Goal: Task Accomplishment & Management: Complete application form

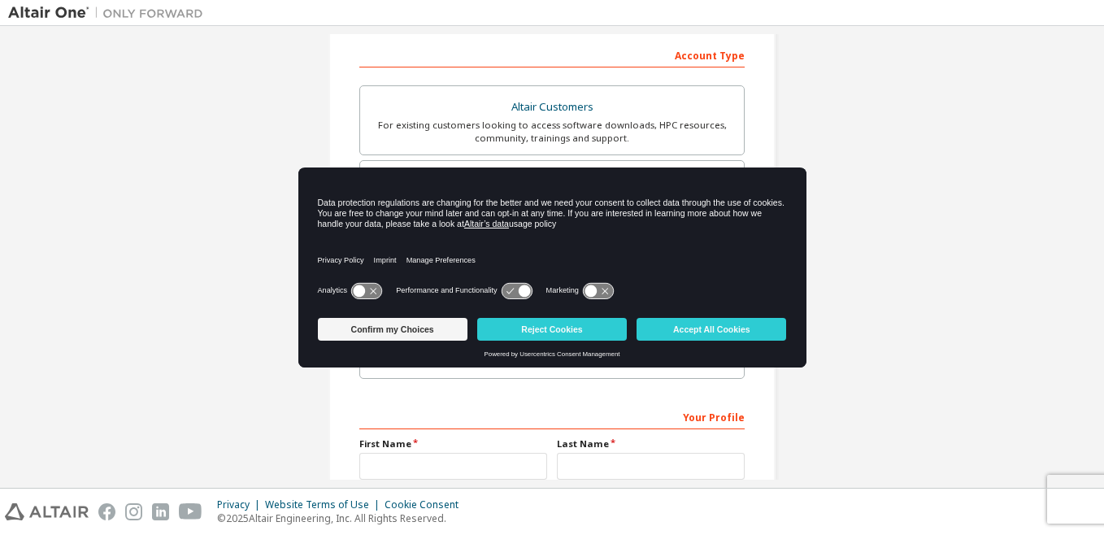
scroll to position [252, 0]
click at [593, 328] on button "Reject Cookies" at bounding box center [552, 329] width 150 height 23
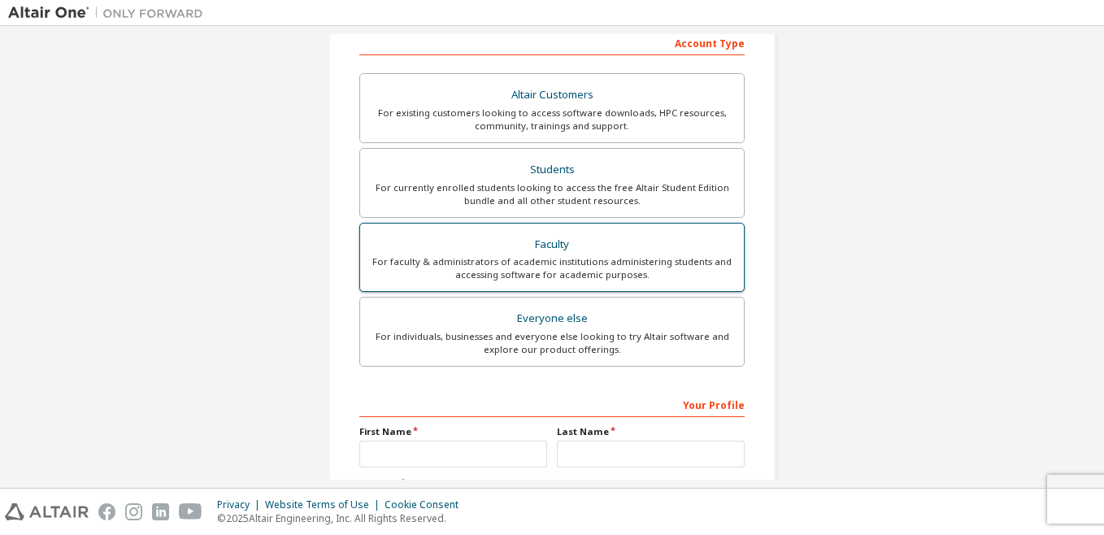
scroll to position [279, 0]
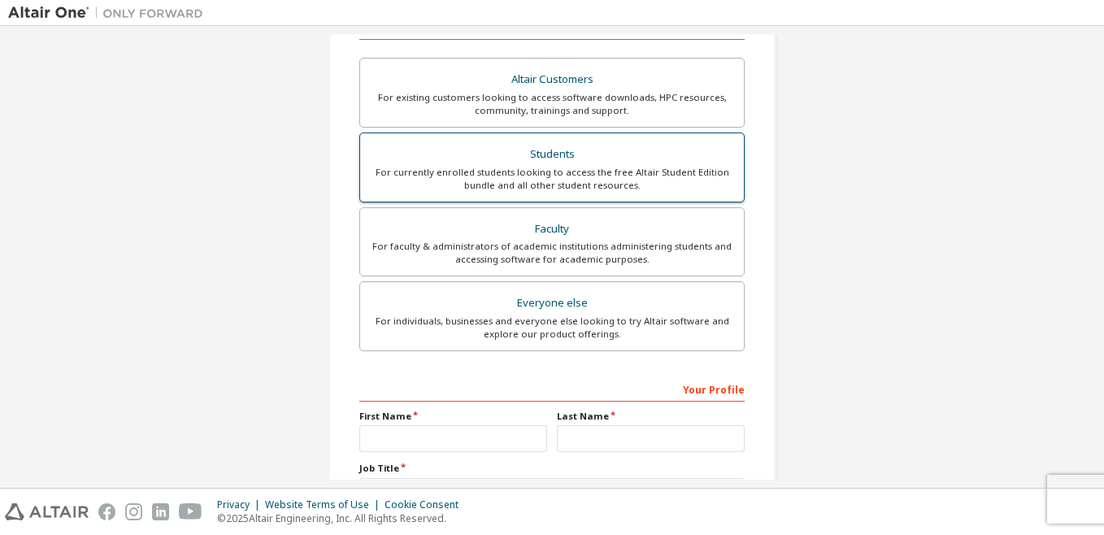
click at [565, 181] on div "For currently enrolled students looking to access the free Altair Student Editi…" at bounding box center [552, 179] width 364 height 26
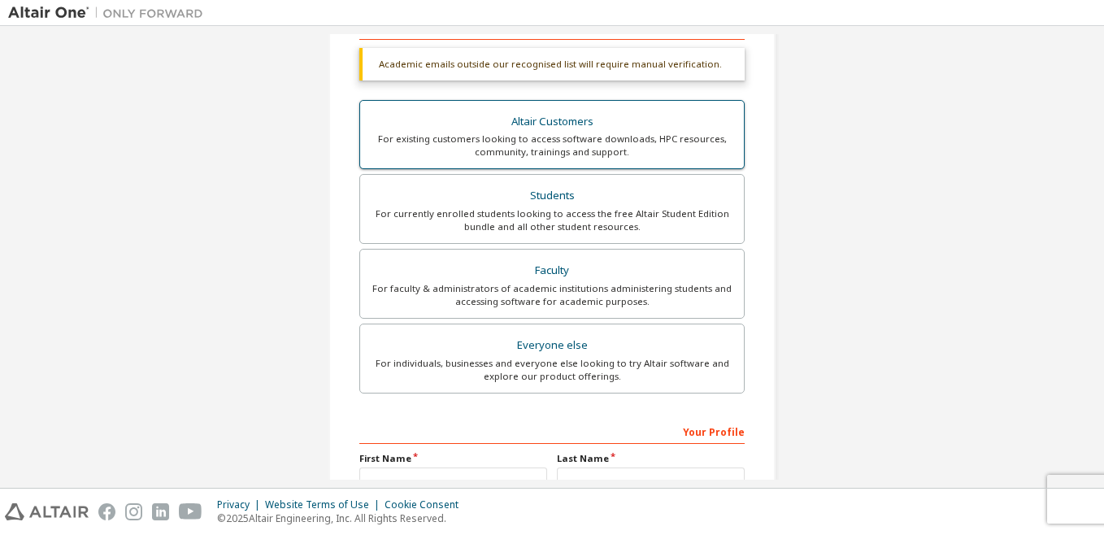
click at [618, 132] on div "Altair Customers" at bounding box center [552, 122] width 364 height 23
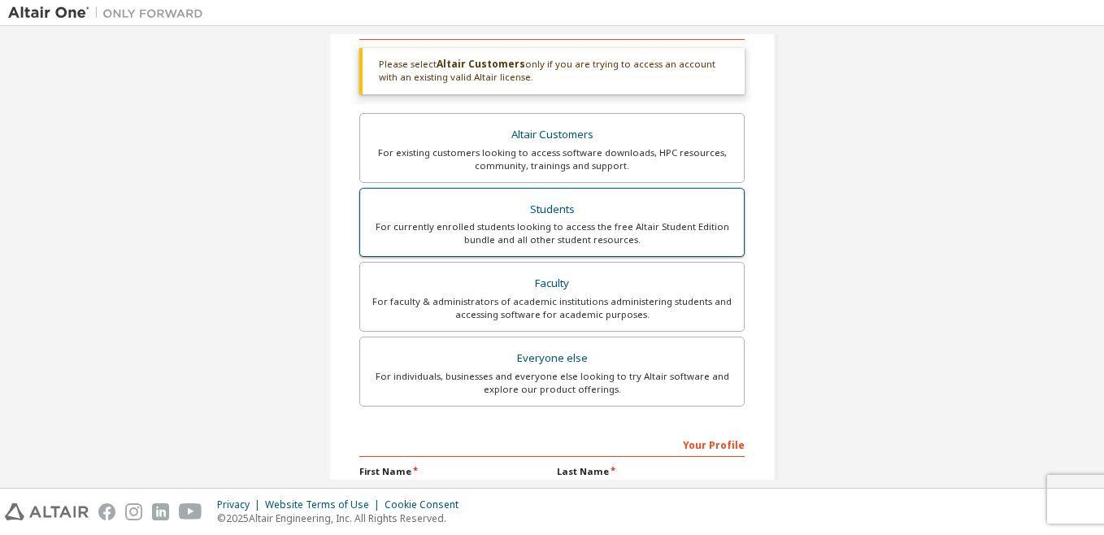
click at [586, 223] on div "For currently enrolled students looking to access the free Altair Student Editi…" at bounding box center [552, 233] width 364 height 26
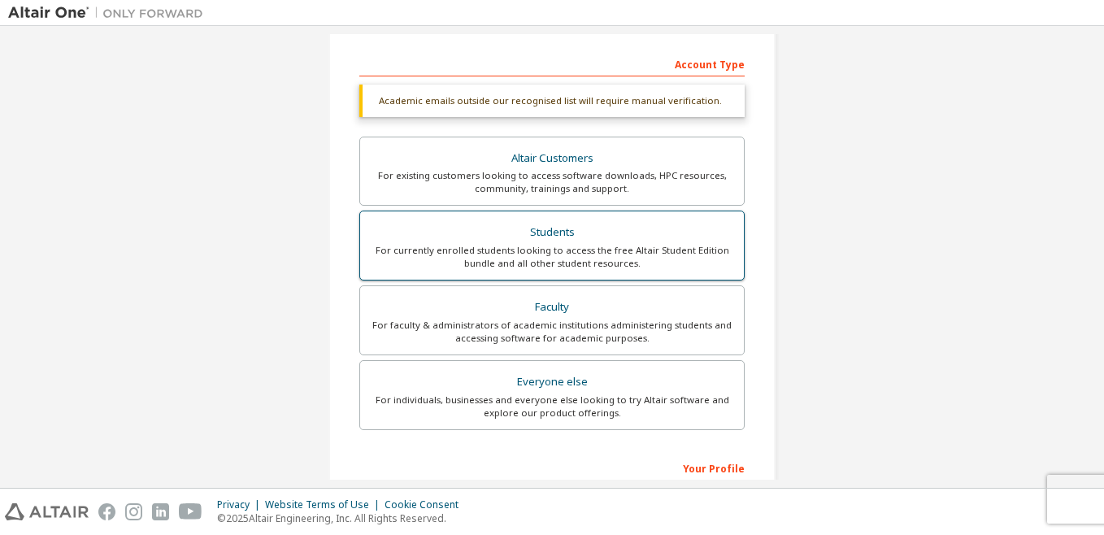
scroll to position [243, 0]
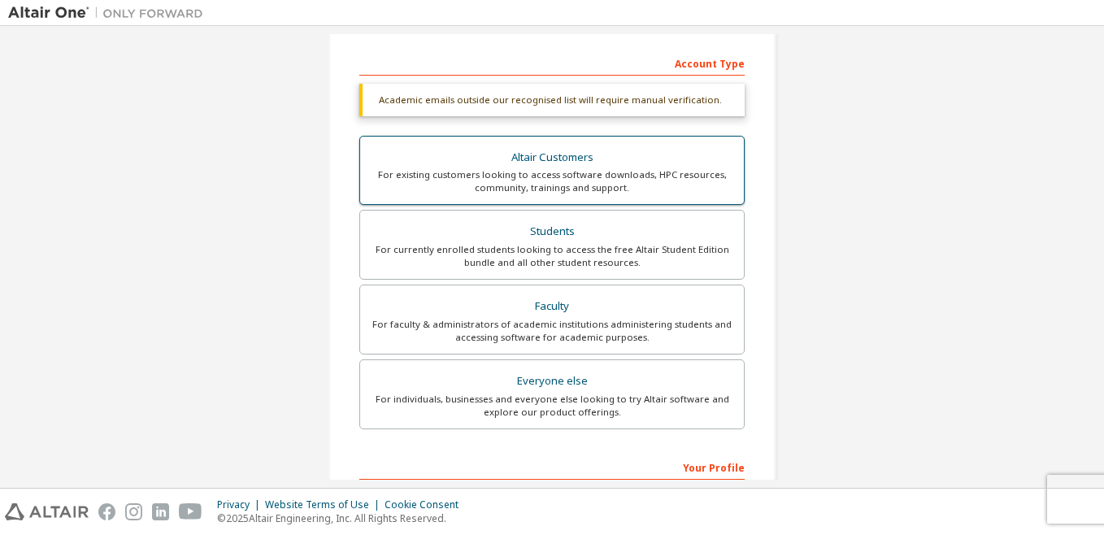
click at [647, 193] on div "For existing customers looking to access software downloads, HPC resources, com…" at bounding box center [552, 181] width 364 height 26
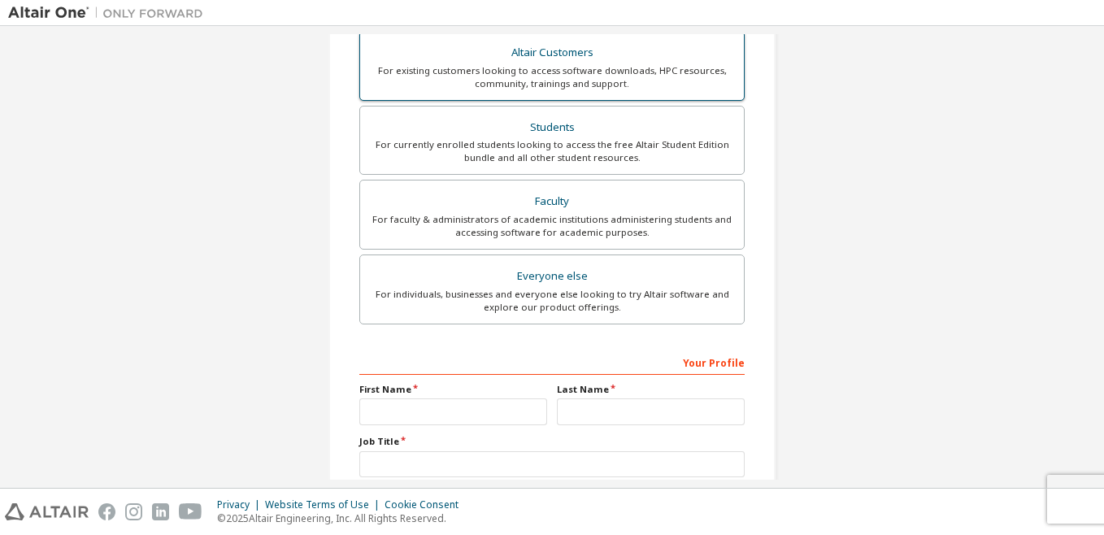
scroll to position [471, 0]
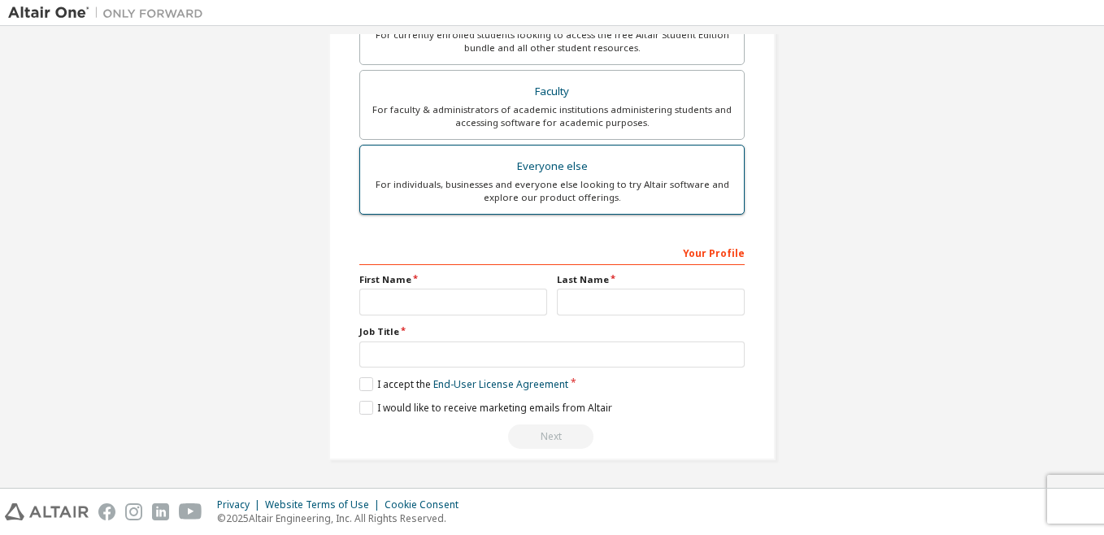
click at [619, 201] on div "For individuals, businesses and everyone else looking to try Altair software an…" at bounding box center [552, 191] width 364 height 26
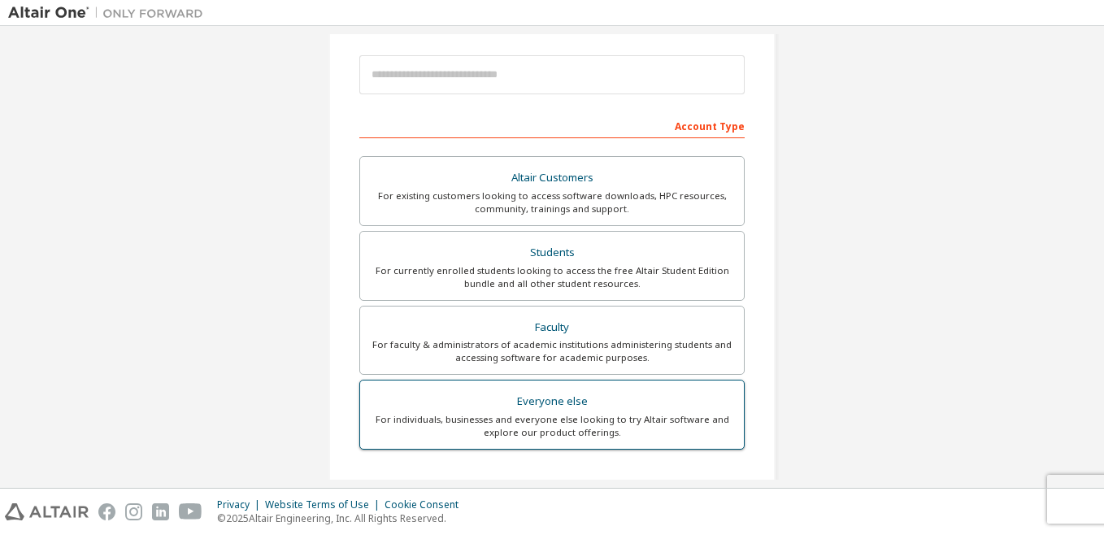
scroll to position [179, 0]
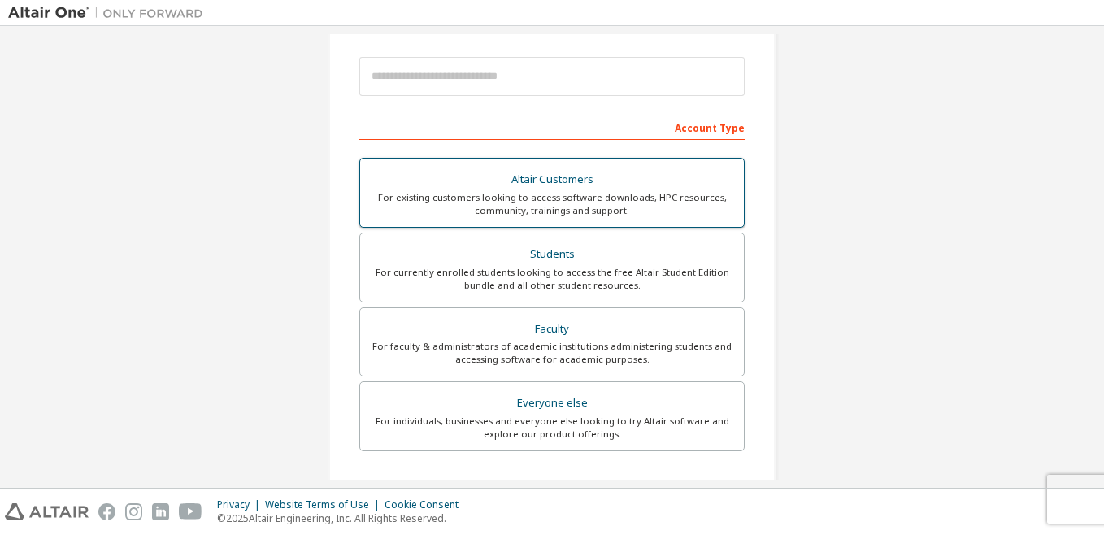
click at [684, 183] on div "Altair Customers" at bounding box center [552, 179] width 364 height 23
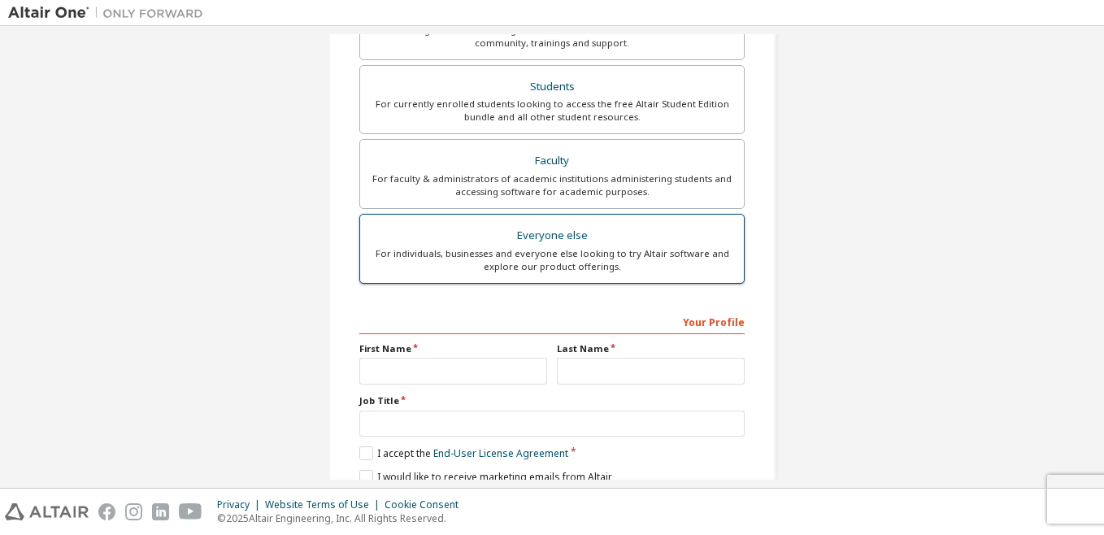
click at [654, 237] on div "Everyone else" at bounding box center [552, 235] width 364 height 23
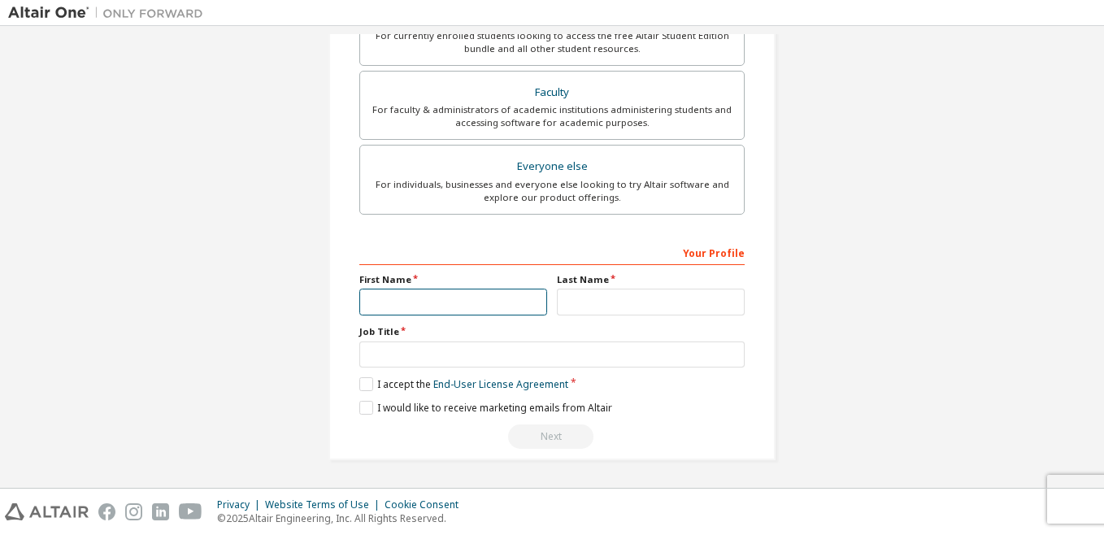
click at [501, 300] on input "text" at bounding box center [453, 302] width 188 height 27
type input "****"
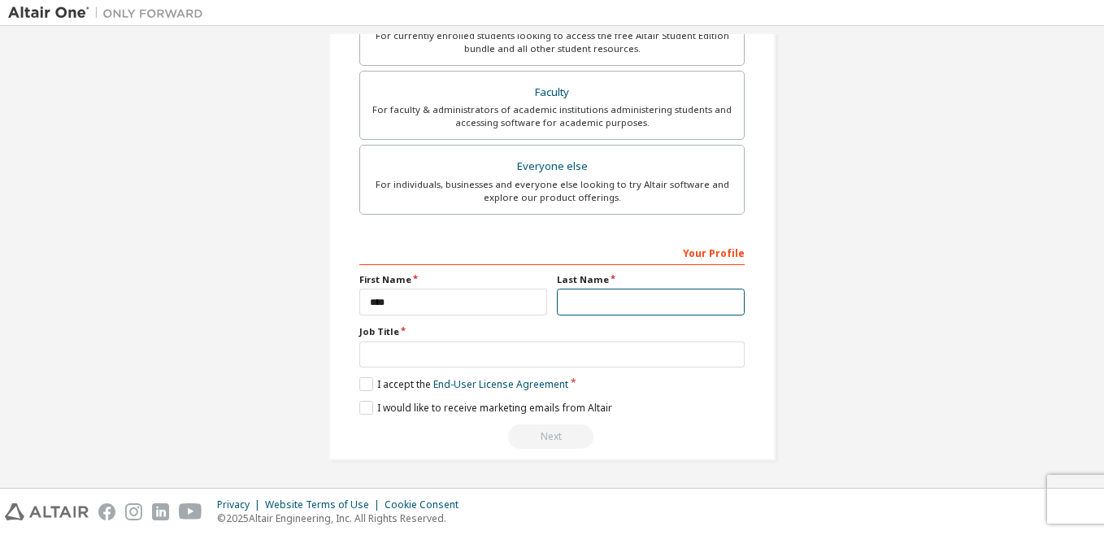
click at [598, 297] on input "text" at bounding box center [651, 302] width 188 height 27
type input "****"
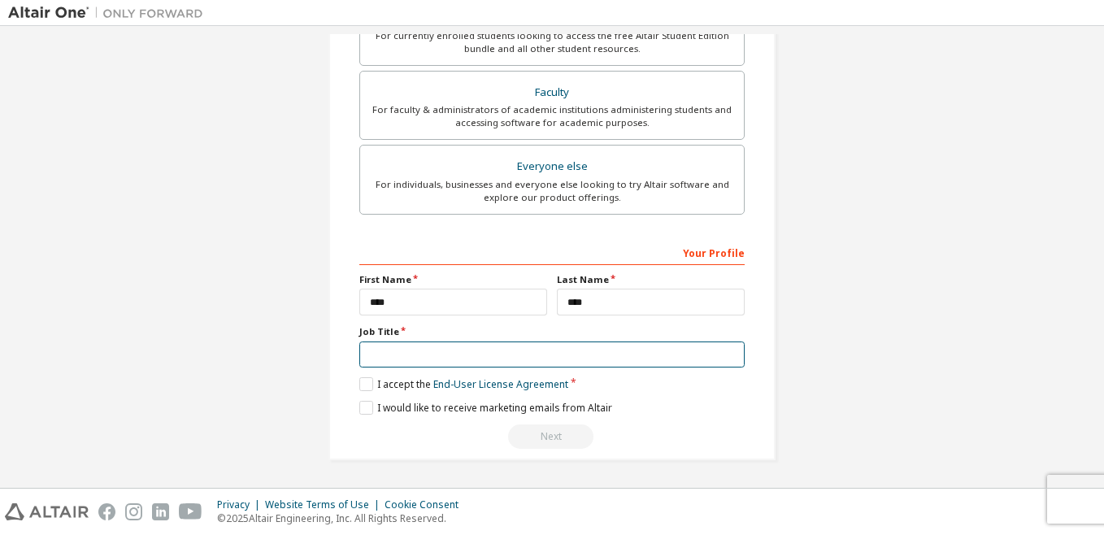
click at [536, 363] on input "text" at bounding box center [551, 354] width 385 height 27
type input "*"
type input "**********"
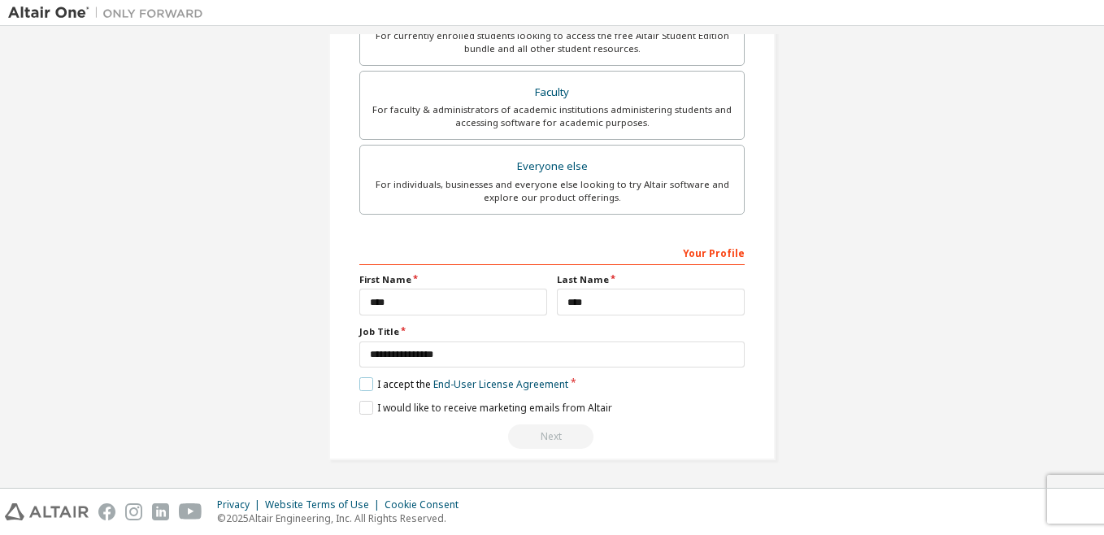
click at [362, 382] on label "I accept the End-User License Agreement" at bounding box center [463, 384] width 209 height 14
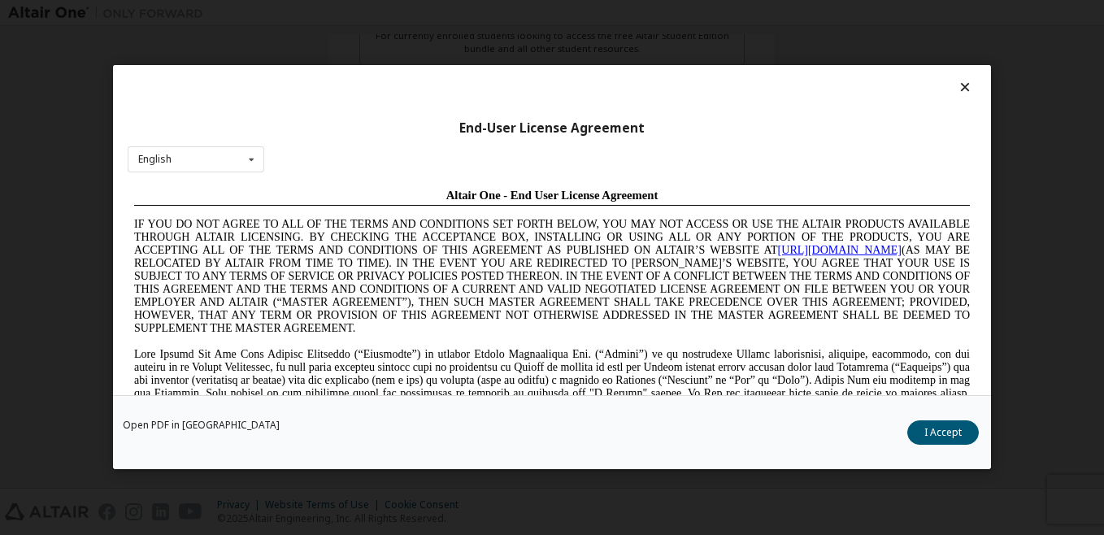
scroll to position [0, 0]
click at [950, 427] on button "I Accept" at bounding box center [943, 433] width 72 height 24
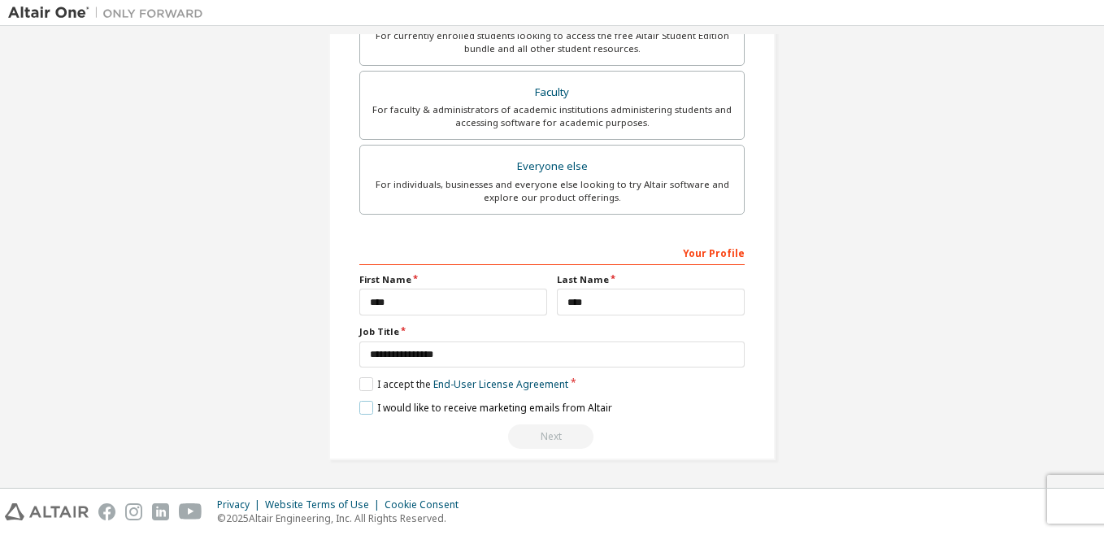
click at [361, 413] on label "I would like to receive marketing emails from Altair" at bounding box center [485, 408] width 253 height 14
click at [556, 437] on div "Next" at bounding box center [551, 436] width 385 height 24
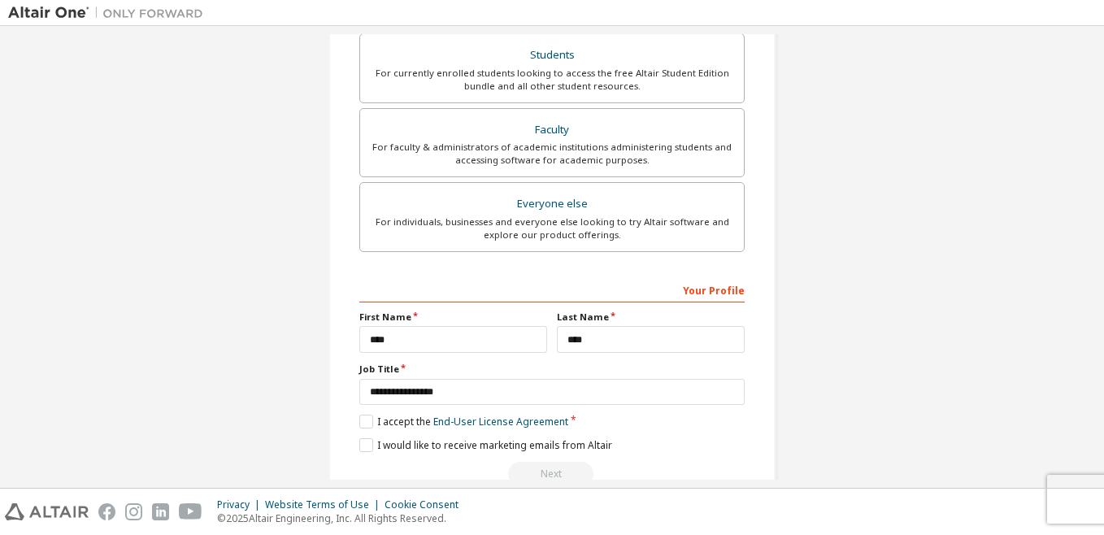
scroll to position [379, 0]
click at [503, 424] on link "End-User License Agreement" at bounding box center [500, 421] width 135 height 14
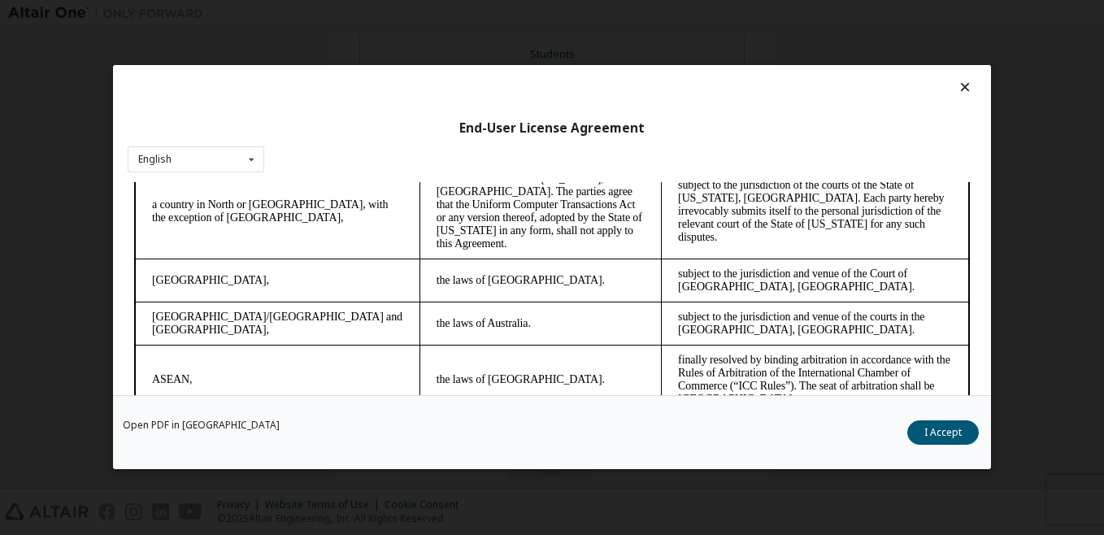
scroll to position [4409, 0]
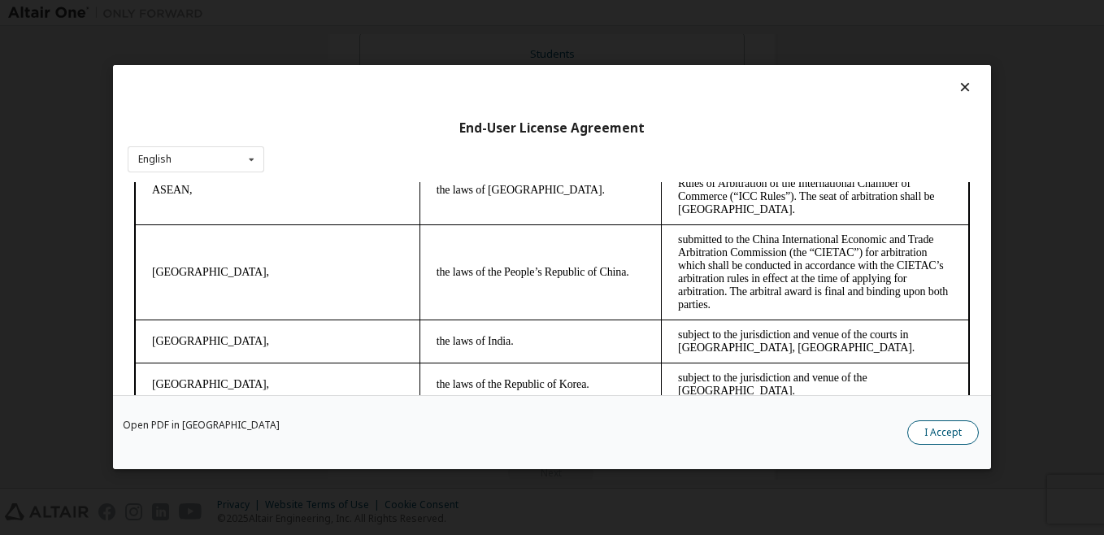
click at [954, 445] on button "I Accept" at bounding box center [943, 433] width 72 height 24
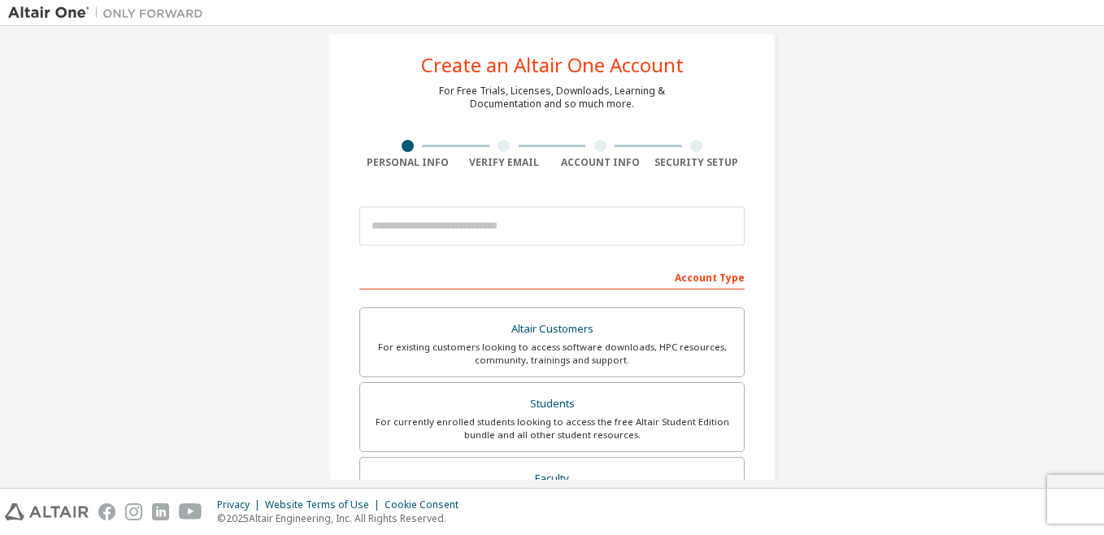
scroll to position [0, 0]
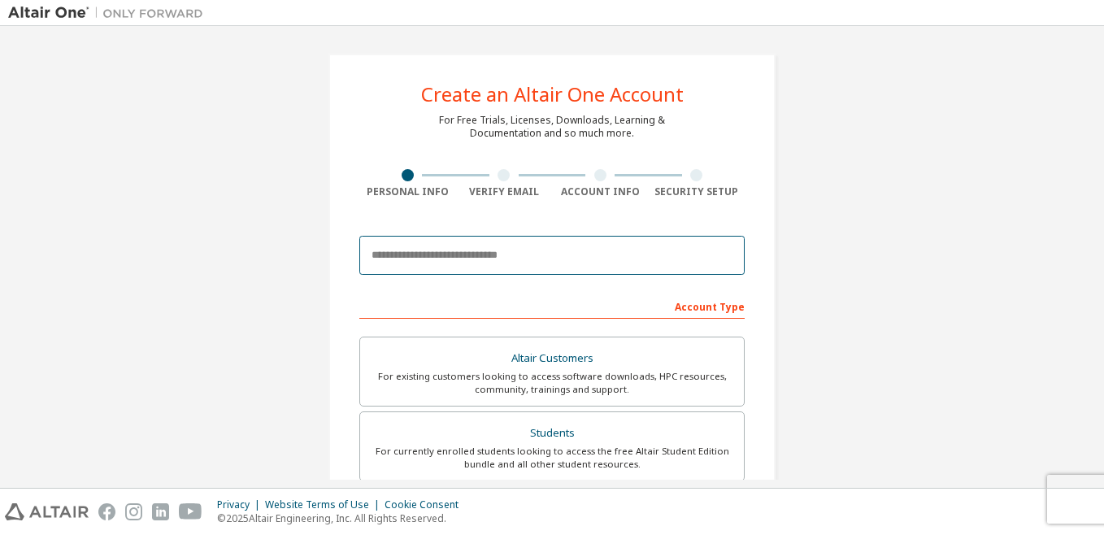
click at [537, 260] on input "email" at bounding box center [551, 255] width 385 height 39
type input "**********"
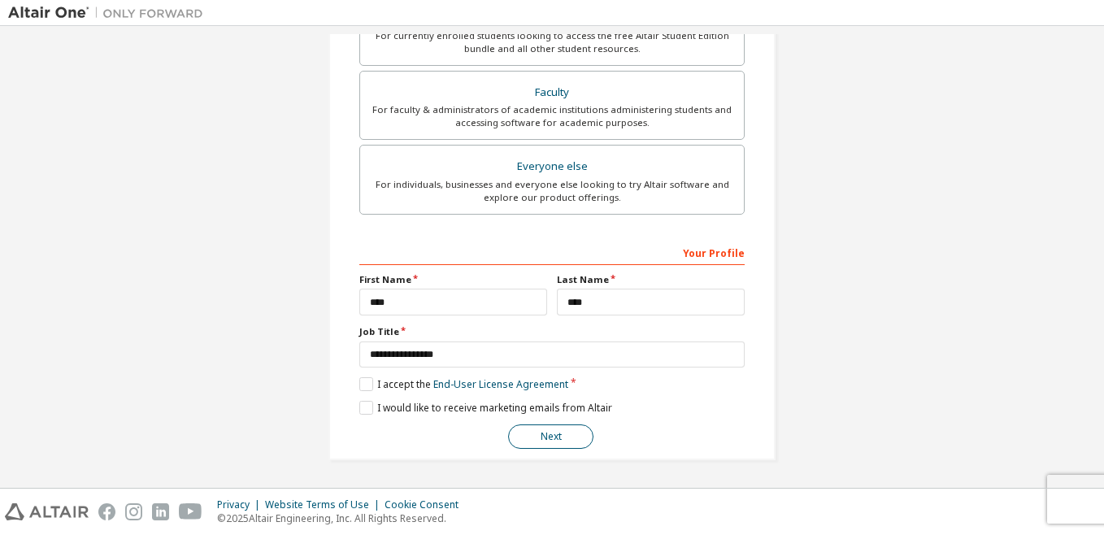
click at [545, 426] on button "Next" at bounding box center [550, 436] width 85 height 24
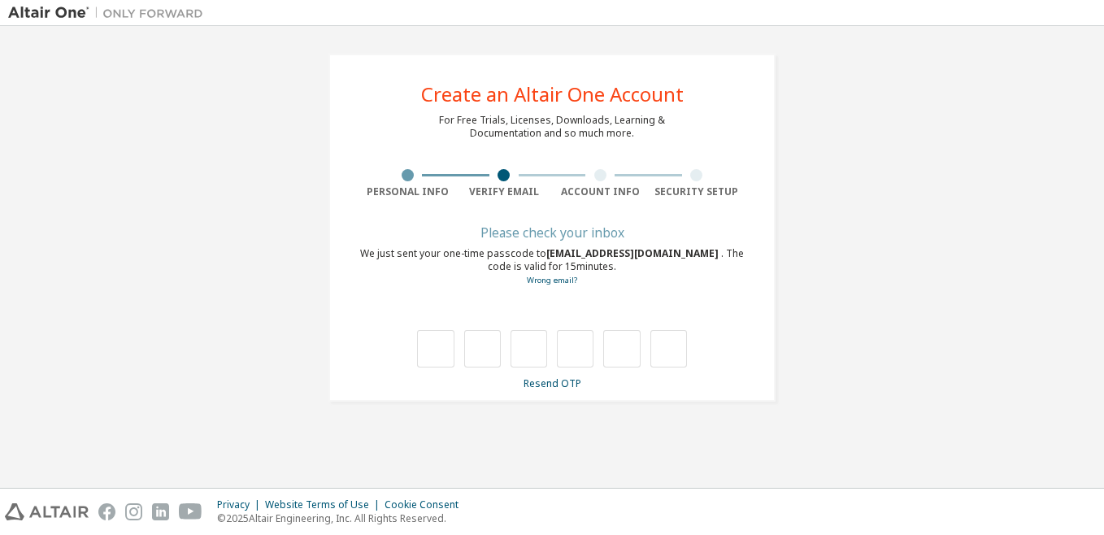
type input "*"
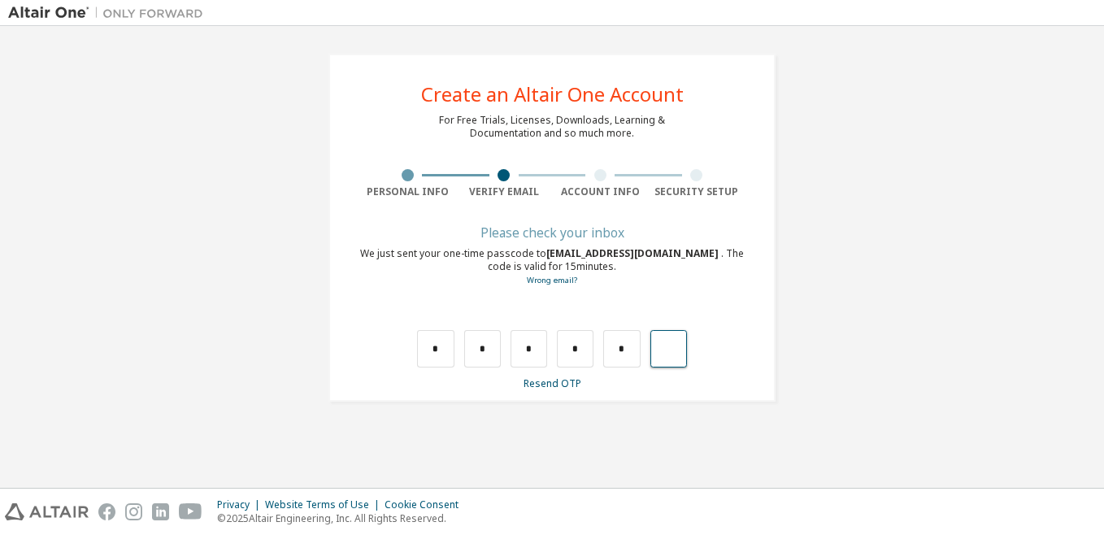
type input "*"
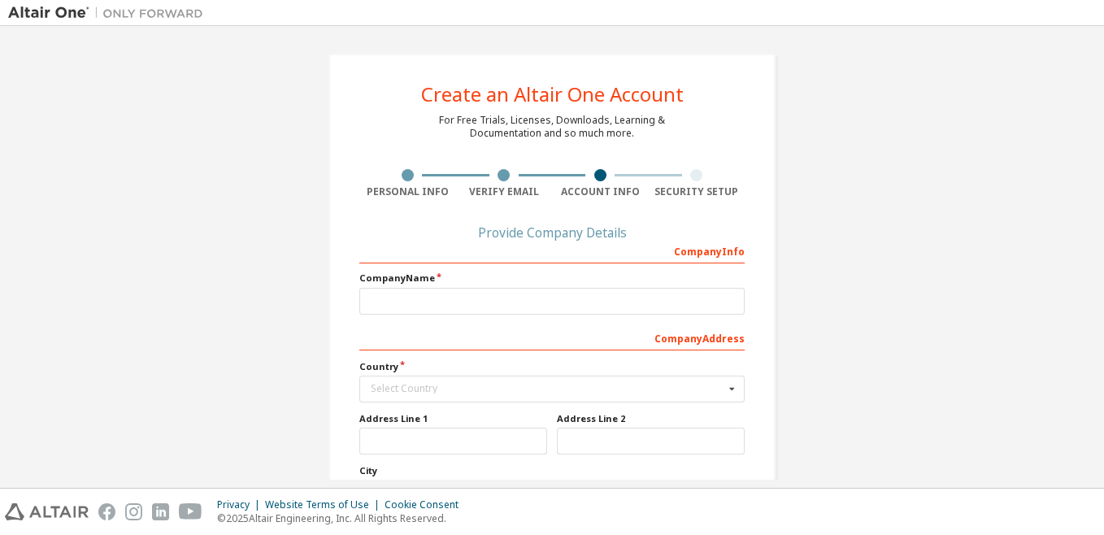
click at [2, 134] on div "Create an Altair One Account For Free Trials, Licenses, Downloads, Learning & D…" at bounding box center [552, 257] width 1104 height 462
click at [943, 367] on div "Create an Altair One Account For Free Trials, Licenses, Downloads, Learning & D…" at bounding box center [552, 361] width 1088 height 654
